Goal: Check status

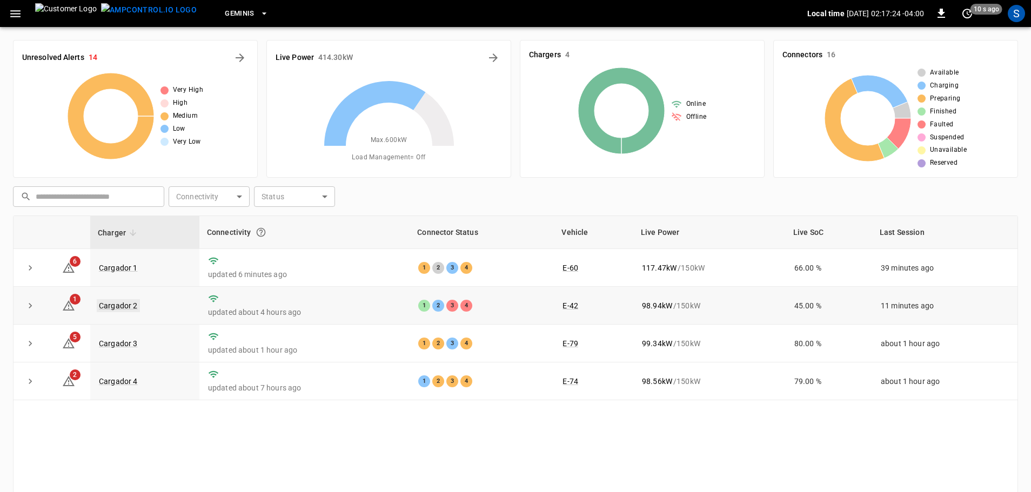
click at [123, 309] on link "Cargador 2" at bounding box center [118, 305] width 43 height 13
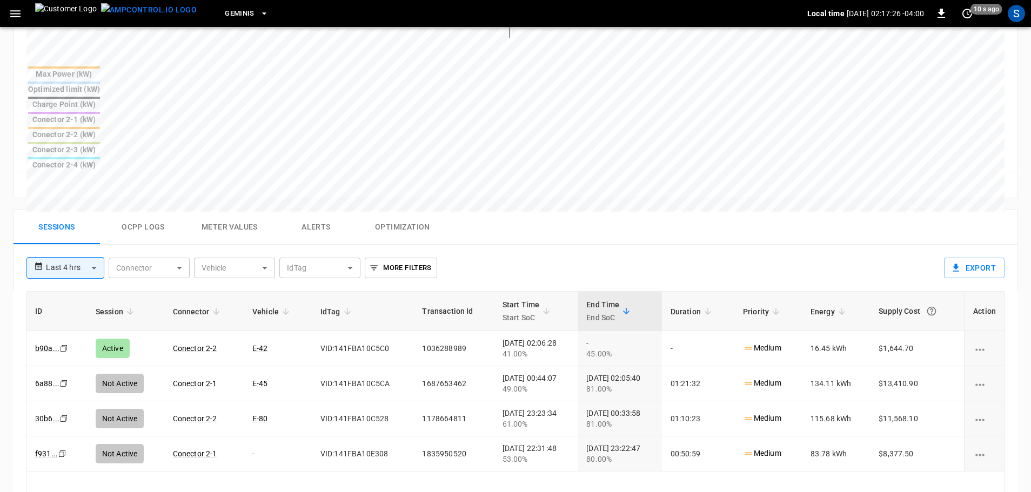
scroll to position [432, 0]
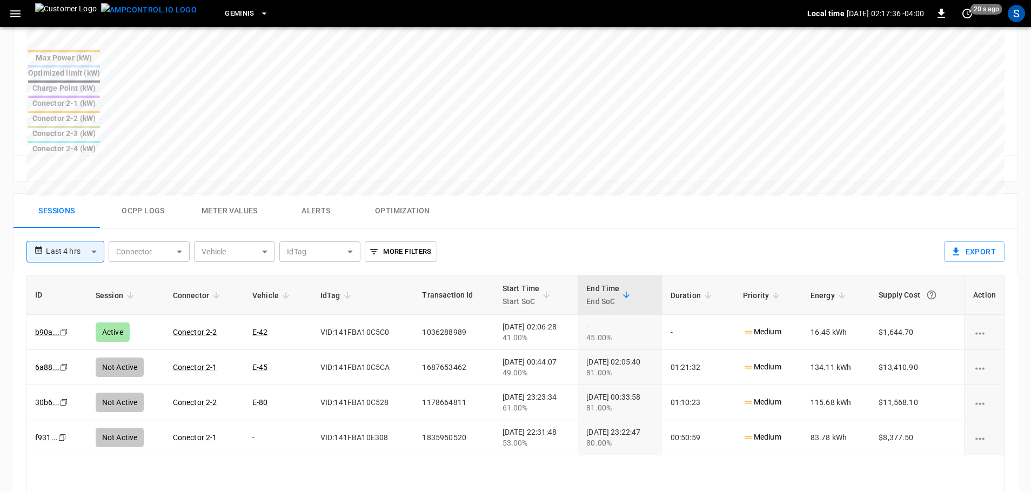
click at [727, 418] on div "ID Session Connector Vehicle IdTag Transaction Id Start Time Start SoC End Time…" at bounding box center [515, 447] width 979 height 345
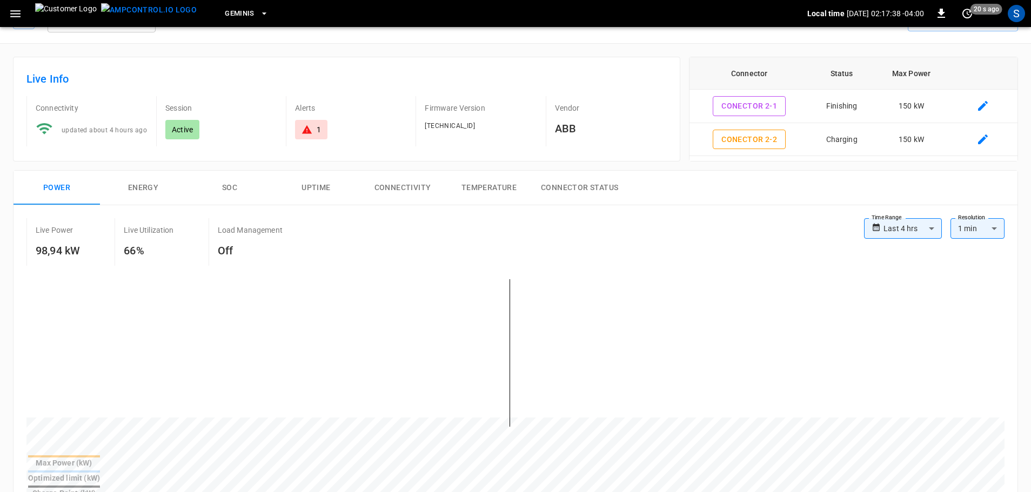
scroll to position [0, 0]
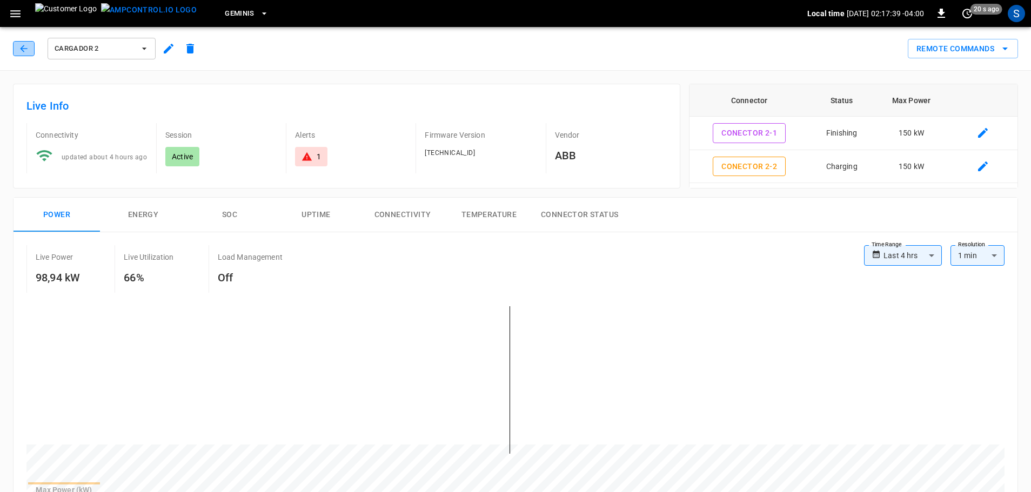
click at [30, 44] on button "button" at bounding box center [24, 48] width 22 height 15
